Goal: Submit feedback/report problem: Submit feedback/report problem

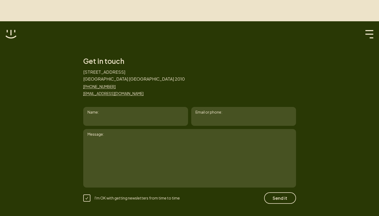
scroll to position [758, 0]
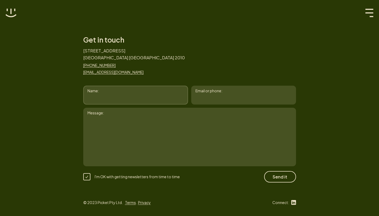
click at [118, 99] on input "Name:" at bounding box center [135, 95] width 105 height 19
click at [130, 94] on input "Name:" at bounding box center [135, 95] width 105 height 19
click at [212, 98] on input "Email or phone:" at bounding box center [243, 95] width 105 height 19
type input "[EMAIL_ADDRESS][DOMAIN_NAME]"
click at [148, 96] on input "Name:" at bounding box center [135, 95] width 105 height 19
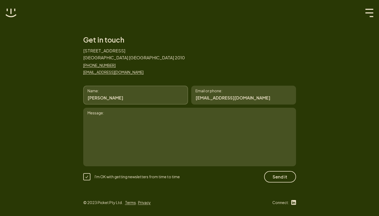
type input "[PERSON_NAME]"
click at [197, 138] on textarea "Message:" at bounding box center [189, 137] width 213 height 59
paste textarea "Hello, I landed on your website and wanted to reach out to you for registering …"
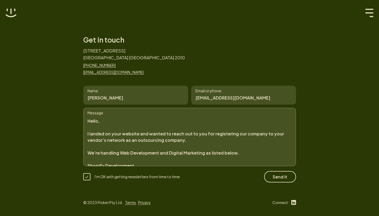
scroll to position [123, 0]
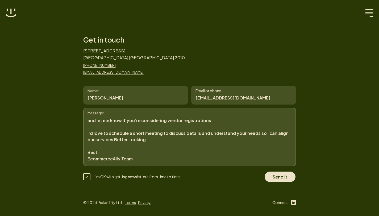
type textarea "Hello, I landed on your website and wanted to reach out to you for registering …"
click at [276, 180] on button "Send it" at bounding box center [280, 176] width 32 height 11
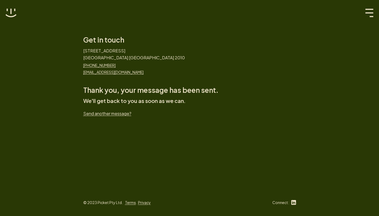
scroll to position [0, 0]
